Goal: Information Seeking & Learning: Learn about a topic

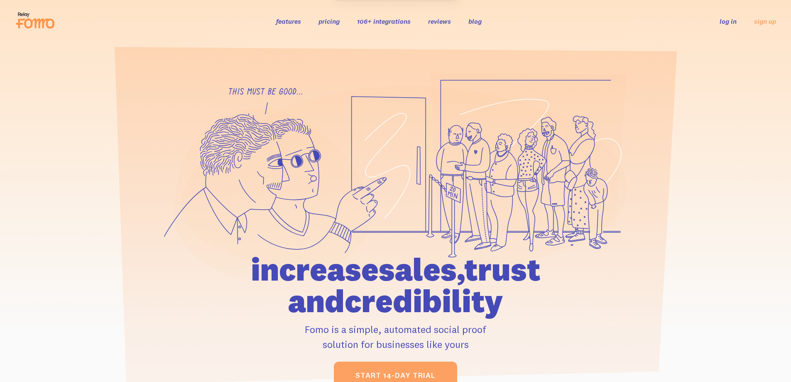
click at [289, 22] on link "features" at bounding box center [288, 21] width 25 height 8
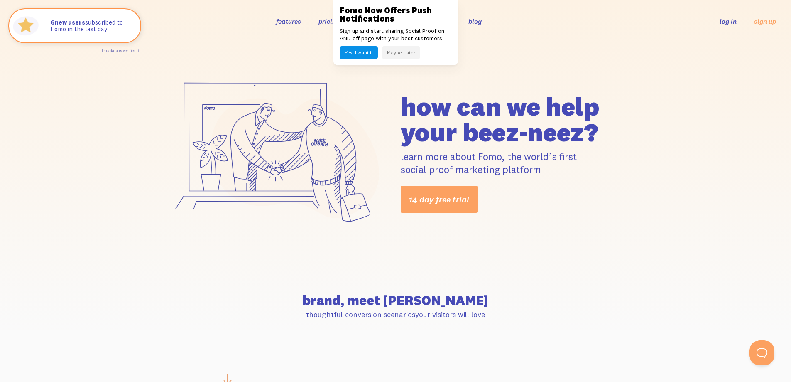
click at [409, 52] on button "Maybe Later" at bounding box center [401, 52] width 38 height 13
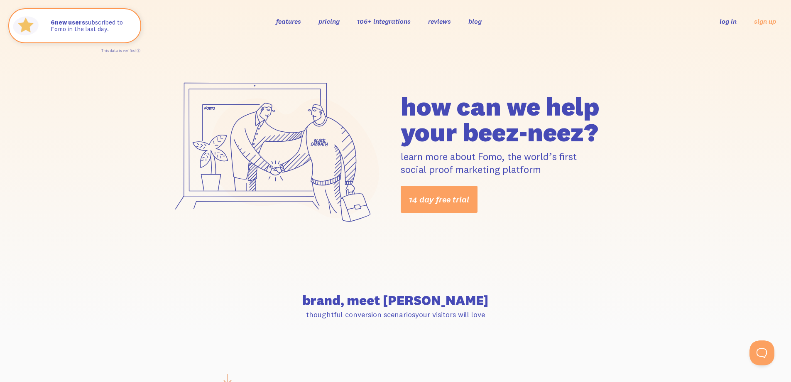
click at [336, 23] on link "pricing" at bounding box center [329, 21] width 21 height 8
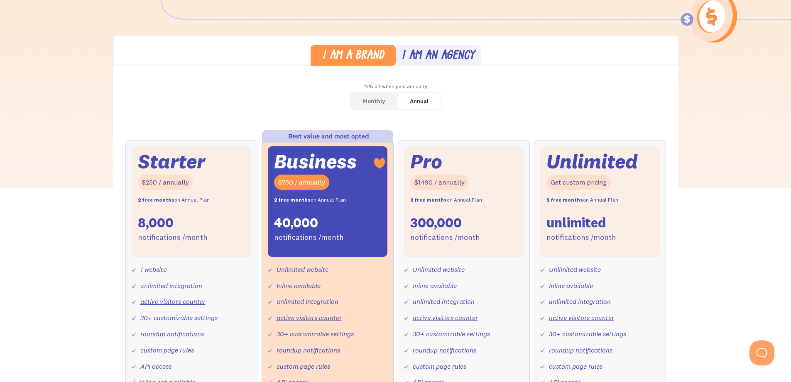
scroll to position [208, 0]
